Goal: Transaction & Acquisition: Purchase product/service

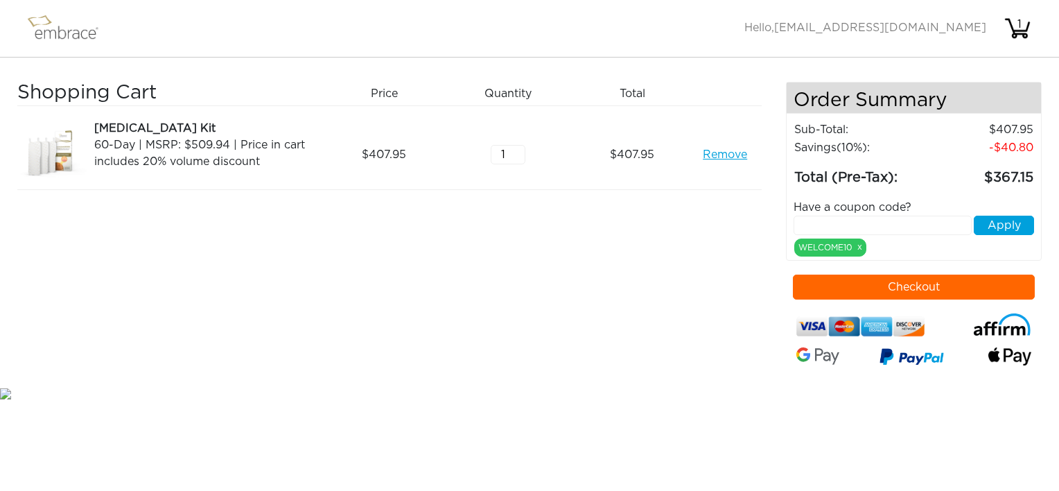
click at [696, 303] on div "Shopping Cart Price Quantity Qty Total [MEDICAL_DATA] Kit 60-Day | MSRP: $509.9…" at bounding box center [401, 233] width 769 height 303
click at [834, 225] on input "text" at bounding box center [883, 225] width 178 height 19
paste input "MOBILE299TT"
type input "MOBILE299TT"
click at [1001, 220] on button "Apply" at bounding box center [1004, 225] width 60 height 19
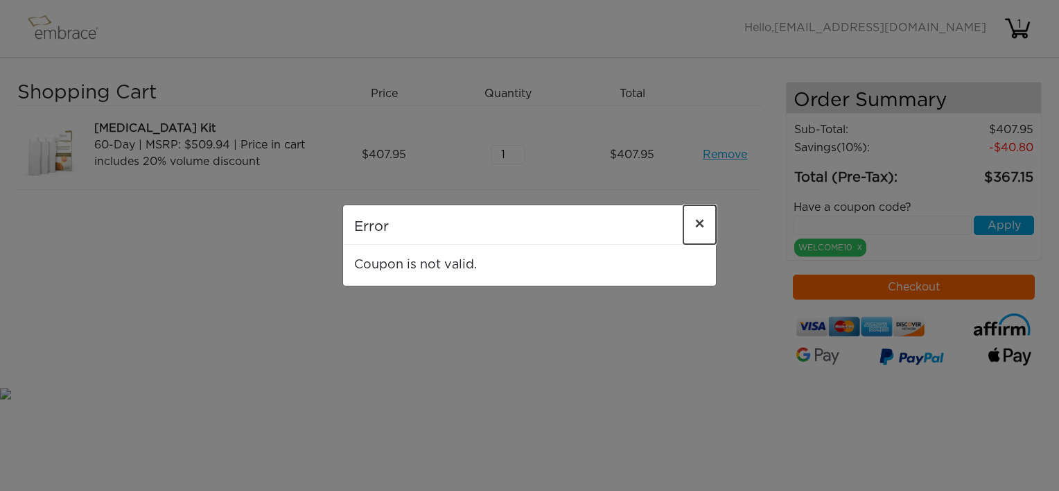
click at [699, 222] on span "×" at bounding box center [700, 224] width 10 height 17
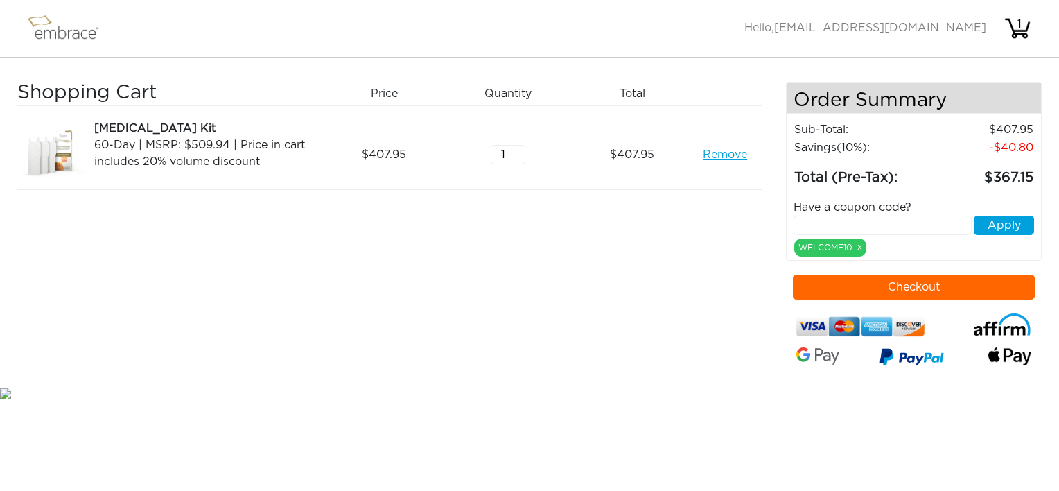
click at [707, 295] on div "Shopping Cart Price Quantity Qty Total [MEDICAL_DATA] Kit 60-Day | MSRP: $509.9…" at bounding box center [401, 233] width 769 height 303
click at [820, 220] on input "text" at bounding box center [883, 225] width 178 height 19
paste input "STACKANDSAVE"
type input "STACKANDSAVE"
click at [996, 224] on button "Apply" at bounding box center [1004, 225] width 60 height 19
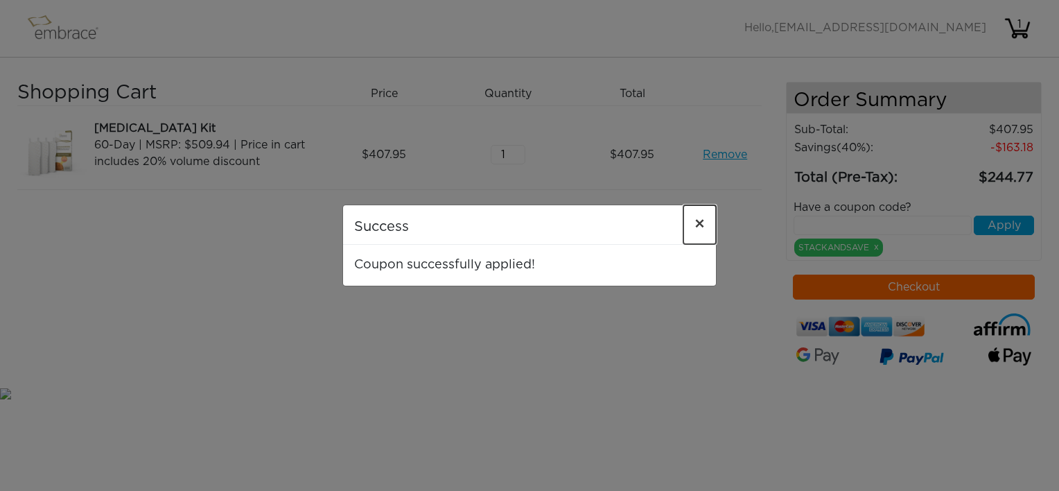
click at [696, 227] on span "×" at bounding box center [700, 224] width 10 height 17
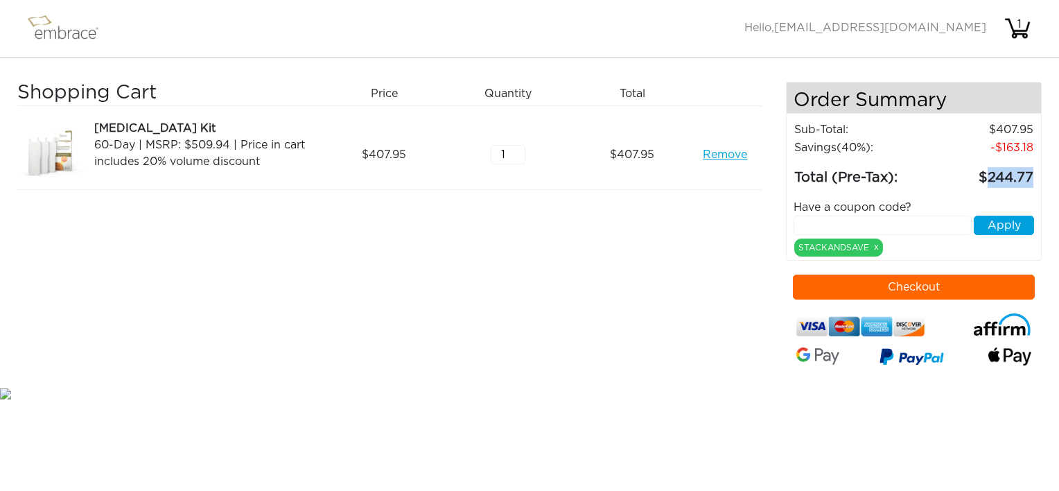
drag, startPoint x: 1032, startPoint y: 172, endPoint x: 962, endPoint y: 175, distance: 69.4
click at [962, 175] on td "244.77" at bounding box center [980, 173] width 108 height 32
copy td "244.77"
